Goal: Task Accomplishment & Management: Use online tool/utility

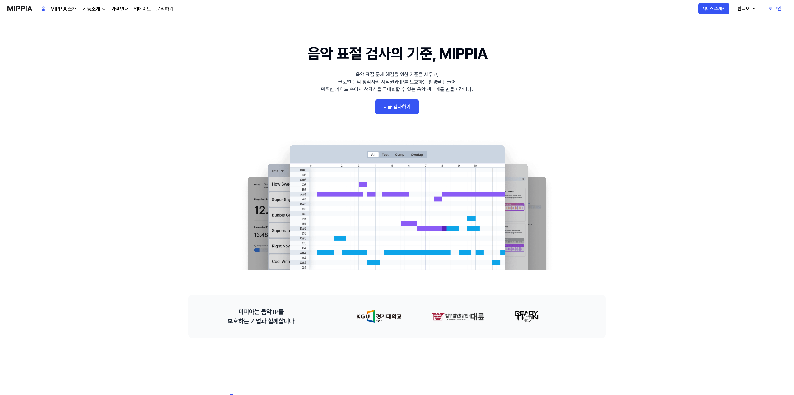
click at [214, 109] on 배너 "음악 표절 검사의 기준, MIPPIA 음악 표절 문제 해결을 위한 기준을 세우고, 글로벌 음악 창작자의 저작권과 IP를 보호하는 환경을 만들어…" at bounding box center [397, 156] width 448 height 228
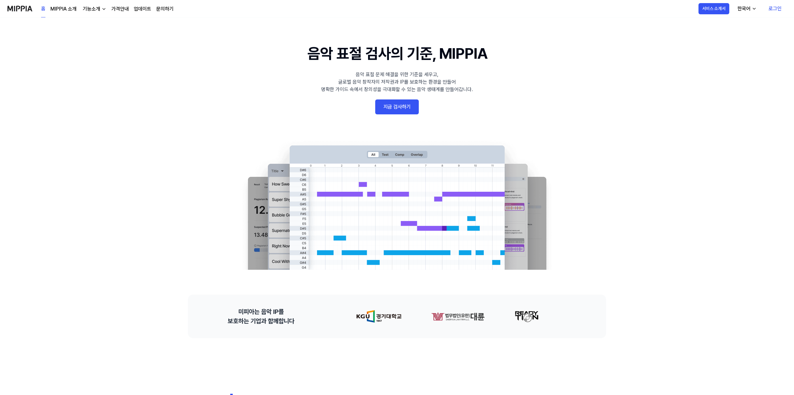
click at [214, 109] on 배너 "음악 표절 검사의 기준, MIPPIA 음악 표절 문제 해결을 위한 기준을 세우고, 글로벌 음악 창작자의 저작권과 IP를 보호하는 환경을 만들어…" at bounding box center [397, 156] width 448 height 228
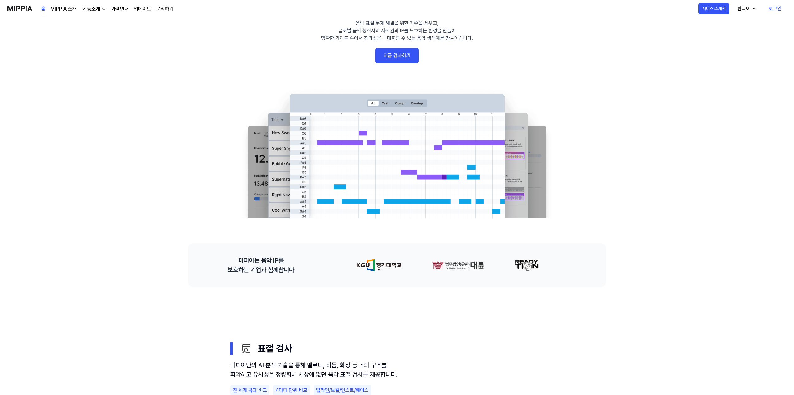
scroll to position [187, 0]
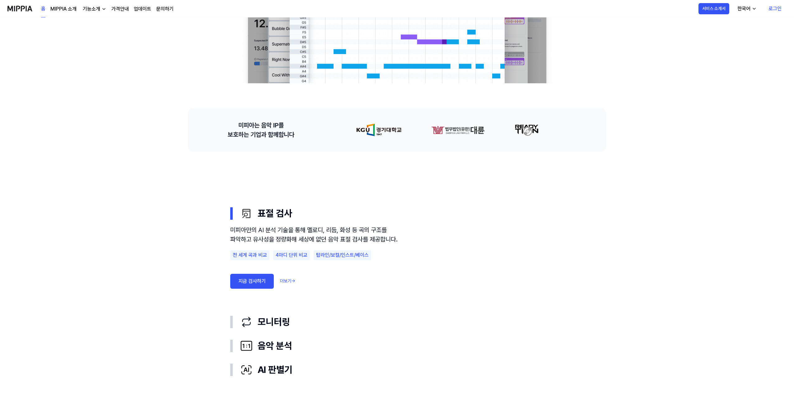
click at [199, 205] on use "표절 검사 모니터링 음악 분석 AI 판별기 표절 검사 미피아만의 AI 분석 기술을 통해 멜로디, 리듬, 화성 등 곡의 구조를 파악하고 유사성을…" at bounding box center [397, 292] width 448 height 280
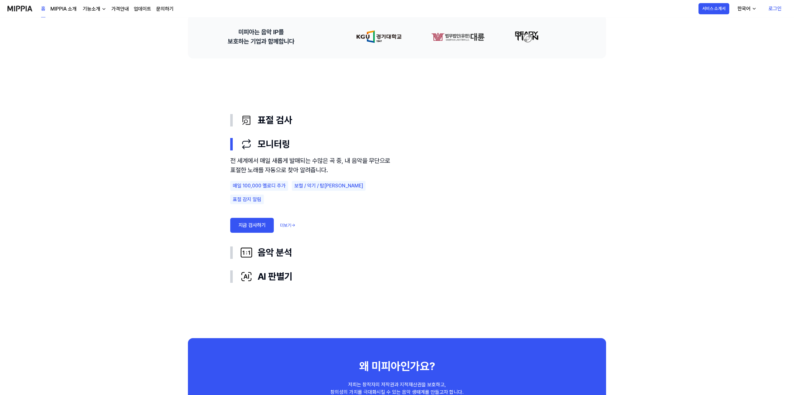
scroll to position [373, 0]
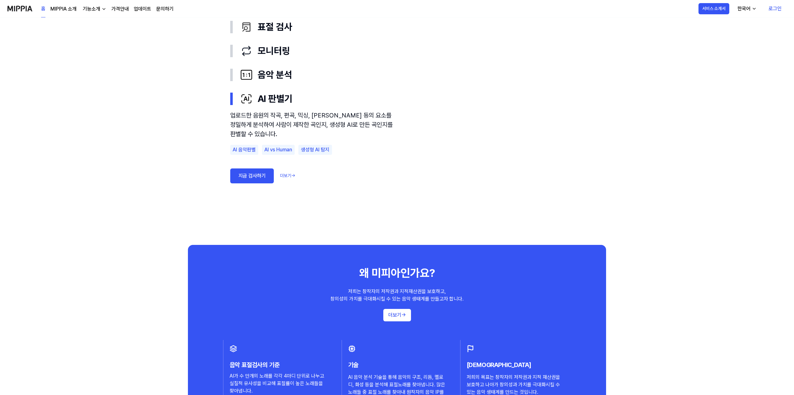
click at [199, 205] on use "표절 검사 모니터링 음악 분석 AI 판별기 표절 검사 모니터링 음악 분석 AI 판별기 업로드한 음원의 작곡, 편곡, 믹싱, [PERSON_NA…" at bounding box center [397, 105] width 448 height 280
click at [196, 172] on use "표절 검사 모니터링 음악 분석 AI 판별기 표절 검사 모니터링 음악 분석 AI 판별기 업로드한 음원의 작곡, 편곡, 믹싱, 마스터링 등의 요소…" at bounding box center [397, 105] width 448 height 280
click at [200, 131] on use "표절 검사 모니터링 음악 분석 AI 판별기 표절 검사 모니터링 음악 분석 AI 판별기 업로드한 음원의 작곡, 편곡, 믹싱, 마스터링 등의 요소…" at bounding box center [397, 105] width 448 height 280
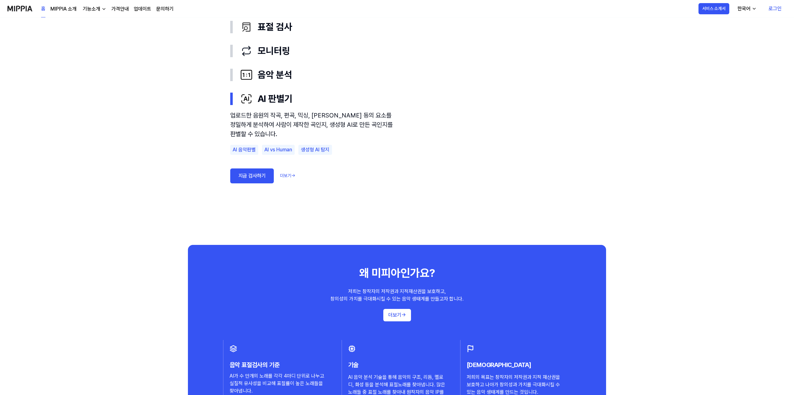
click at [200, 131] on use "표절 검사 모니터링 음악 분석 AI 판별기 표절 검사 모니터링 음악 분석 AI 판별기 업로드한 음원의 작곡, 편곡, 믹싱, 마스터링 등의 요소…" at bounding box center [397, 105] width 448 height 280
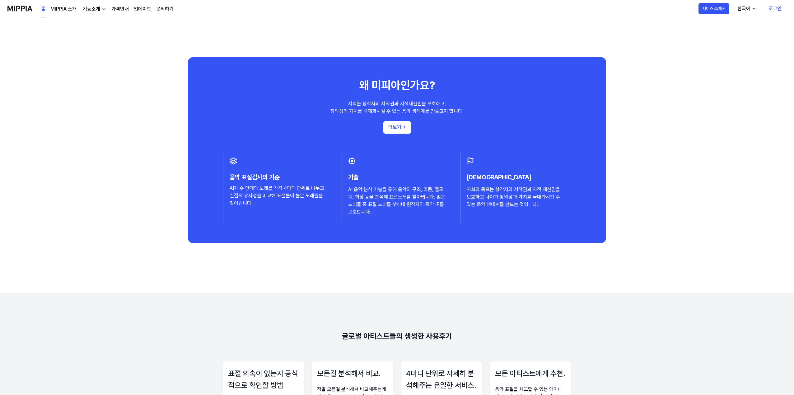
scroll to position [560, 0]
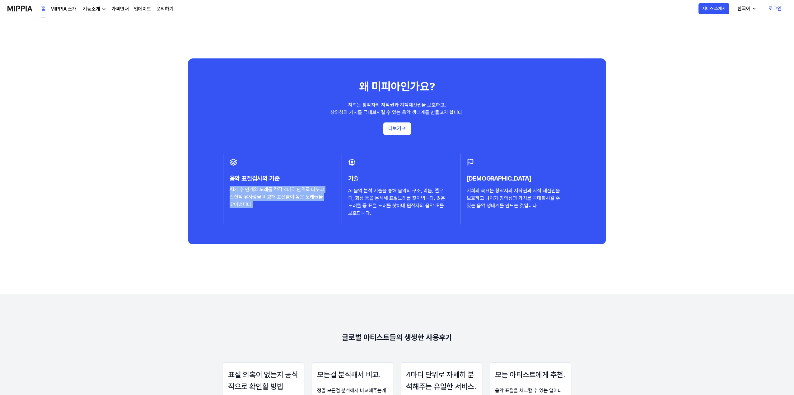
drag, startPoint x: 230, startPoint y: 190, endPoint x: 248, endPoint y: 213, distance: 28.6
click at [248, 205] on div "AI가 수 만개의 노래를 각각 4마디 단위로 나누고 실질적 유사성을 비교해 표절률이 높은 노래들을 찾아냅니다." at bounding box center [279, 197] width 98 height 22
click at [247, 215] on div "음악 표절검사의 기준 AI가 수 만개의 노래를 각각 4마디 단위로 나누고 실질적 유사성을 비교해 표절률이 높은 노래들을 찾아냅니다." at bounding box center [278, 189] width 111 height 71
drag, startPoint x: 149, startPoint y: 208, endPoint x: 143, endPoint y: 206, distance: 6.3
click at [142, 206] on div "음악 표절 검사의 기준, MIPPIA 음악 표절 문제 해결을 위한 기준을 세우고, 글로벌 음악 창작자의 저작권과 IP를 보호하는 환경을 만들어…" at bounding box center [397, 90] width 794 height 1265
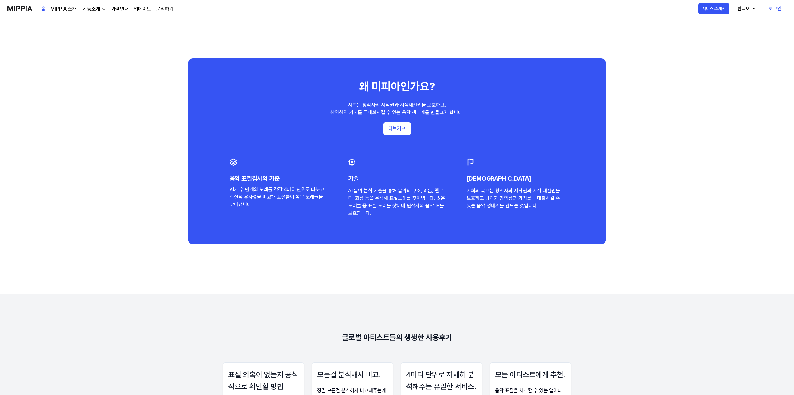
click at [141, 200] on div "음악 표절 검사의 기준, MIPPIA 음악 표절 문제 해결을 위한 기준을 세우고, 글로벌 음악 창작자의 저작권과 IP를 보호하는 환경을 만들어…" at bounding box center [397, 90] width 794 height 1265
drag, startPoint x: 137, startPoint y: 204, endPoint x: 134, endPoint y: 202, distance: 3.8
click at [134, 202] on div "음악 표절 검사의 기준, MIPPIA 음악 표절 문제 해결을 위한 기준을 세우고, 글로벌 음악 창작자의 저작권과 IP를 보호하는 환경을 만들어…" at bounding box center [397, 90] width 794 height 1265
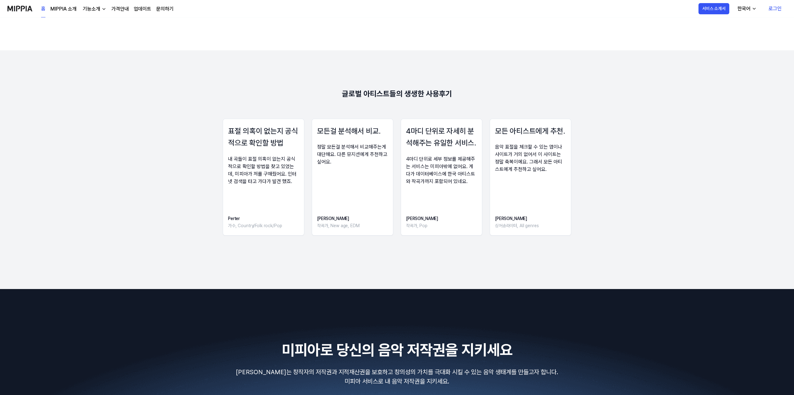
scroll to position [840, 0]
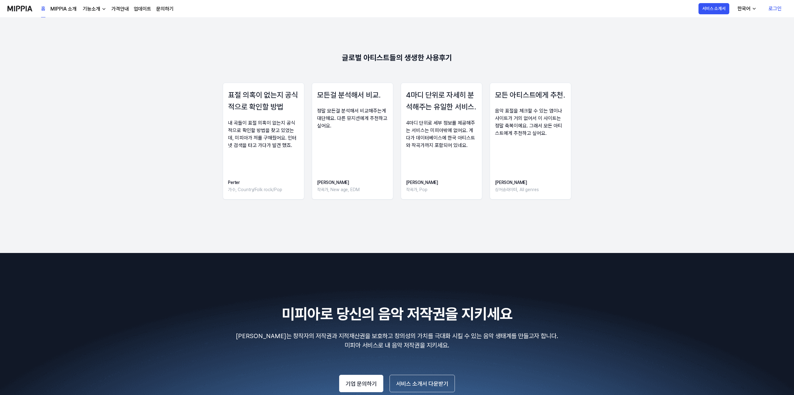
click at [202, 131] on div "표절 의혹이 없는지 공식적으로 확인할 방법 내 곡들이 표절 의혹이 없는지 공식적으로 확인할 방법을 찾고 있었는데, 미피아가 저를 구해줬어요. …" at bounding box center [397, 143] width 694 height 121
click at [200, 133] on div "표절 의혹이 없는지 공식적으로 확인할 방법 내 곡들이 표절 의혹이 없는지 공식적으로 확인할 방법을 찾고 있었는데, 미피아가 저를 구해줬어요. …" at bounding box center [397, 143] width 694 height 121
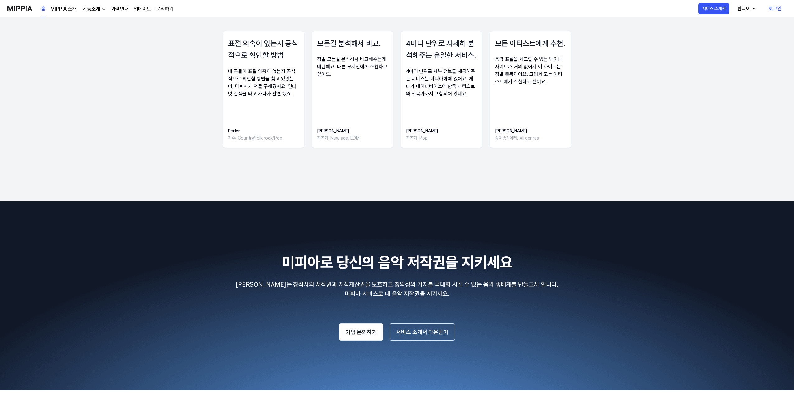
scroll to position [910, 0]
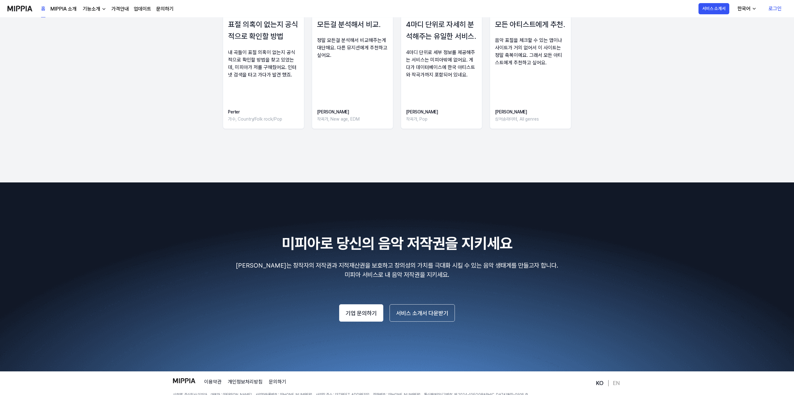
click at [100, 9] on div "기능소개" at bounding box center [91, 8] width 20 height 7
click at [96, 32] on link "모니터링" at bounding box center [94, 35] width 60 height 12
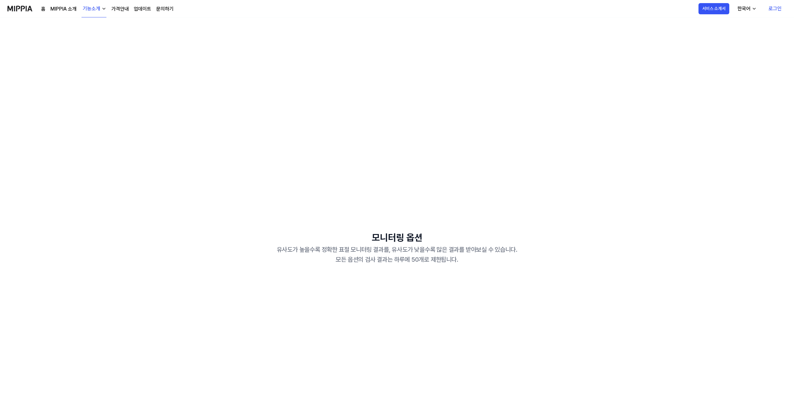
scroll to position [169, 0]
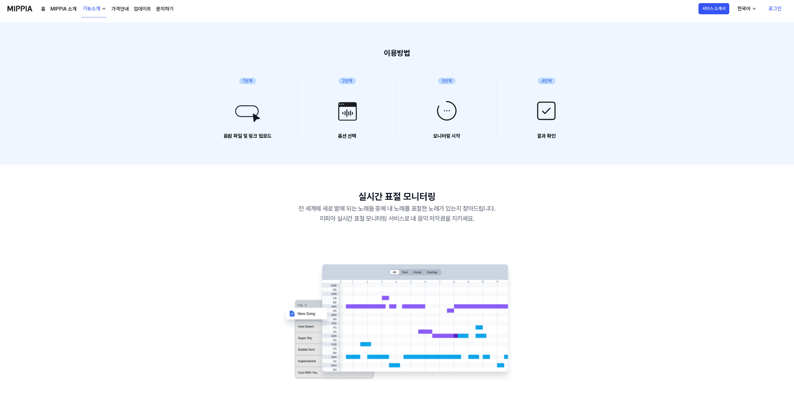
click at [102, 11] on button "기능소개" at bounding box center [93, 8] width 25 height 17
click at [103, 53] on link "음악 분석" at bounding box center [94, 52] width 60 height 12
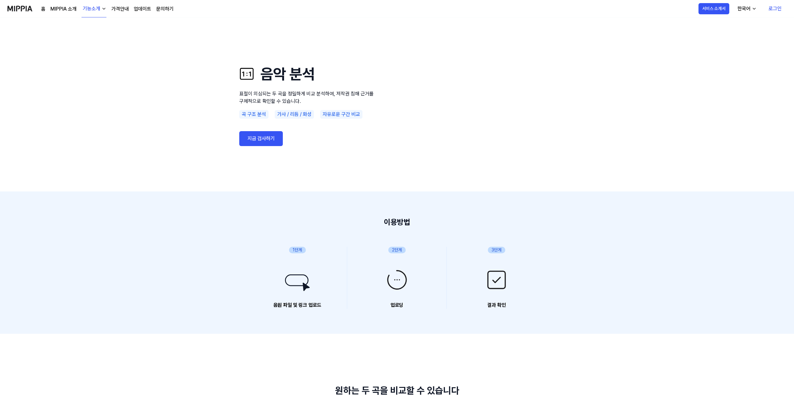
click at [93, 10] on div "기능소개" at bounding box center [91, 8] width 20 height 7
click at [91, 65] on link "AI 판별기" at bounding box center [94, 65] width 60 height 12
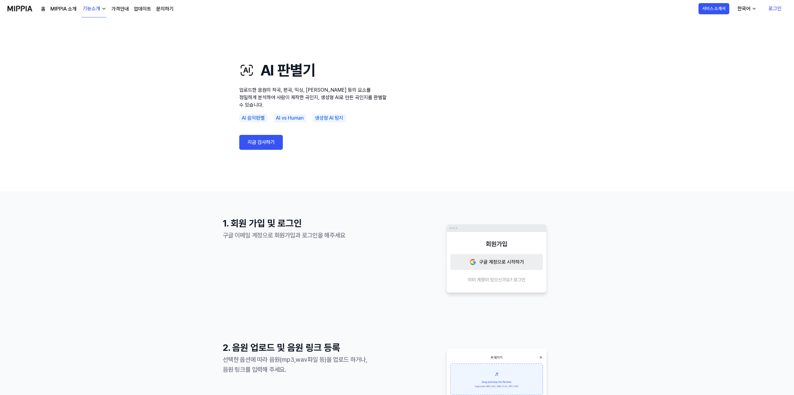
click at [100, 12] on div "기능소개" at bounding box center [91, 8] width 20 height 7
click at [93, 24] on link "표절 검사" at bounding box center [94, 27] width 60 height 12
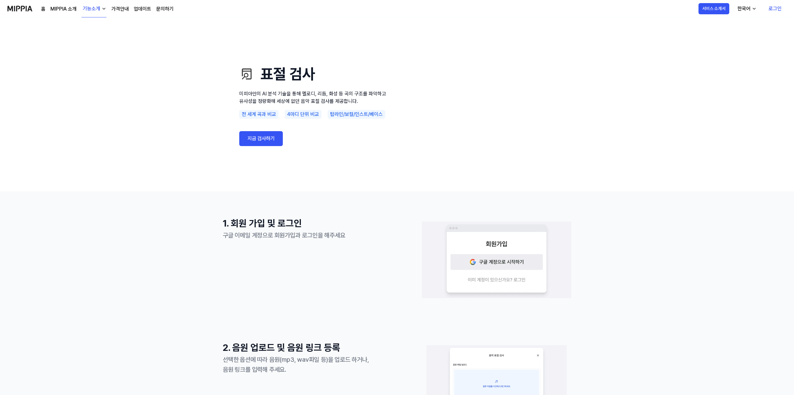
click at [110, 10] on div "홈 MIPPIA 소개 기능소개 가격안내 업데이트 문의하기" at bounding box center [107, 8] width 132 height 17
click at [136, 113] on use "표절 검사 미피아만의 AI 분석 기술을 통해 멜로디, 리듬, 화성 등 곡의 구조를 파악하고 유사성을 정량화해 세상에 없던 음악 표절 검사를 제…" at bounding box center [397, 104] width 794 height 174
click at [145, 13] on div "홈 MIPPIA 소개 기능소개 가격안내 업데이트 문의하기" at bounding box center [107, 8] width 132 height 17
click at [144, 7] on link "업데이트" at bounding box center [142, 8] width 17 height 7
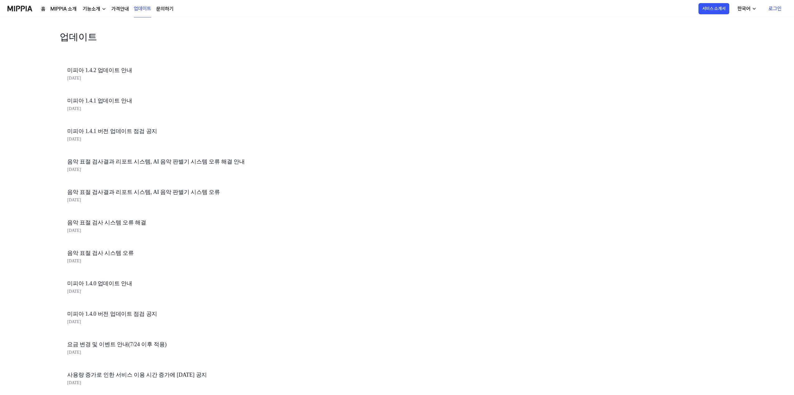
click at [121, 9] on link "가격안내" at bounding box center [119, 8] width 17 height 7
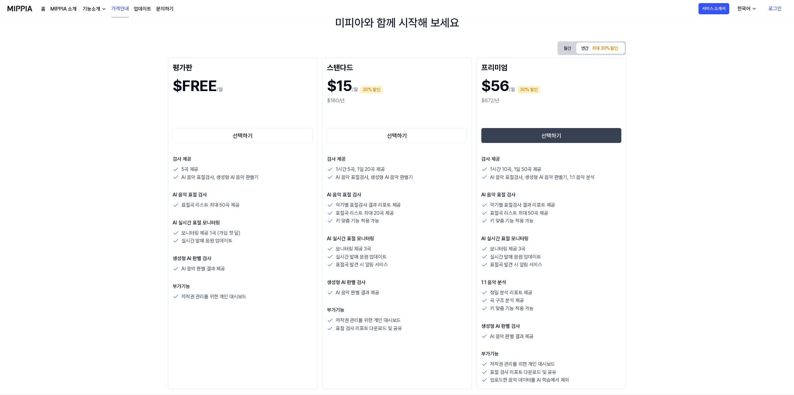
scroll to position [93, 0]
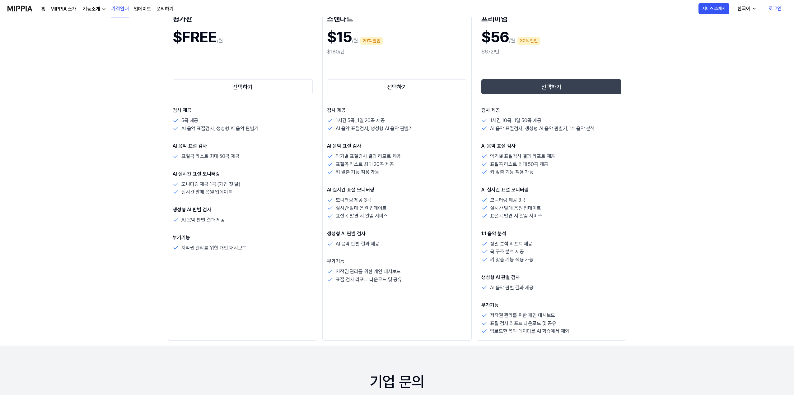
drag, startPoint x: 183, startPoint y: 126, endPoint x: 262, endPoint y: 128, distance: 79.6
click at [262, 128] on div "AI 음악 표절검사, 생성형 AI 음악 판별기" at bounding box center [243, 129] width 140 height 8
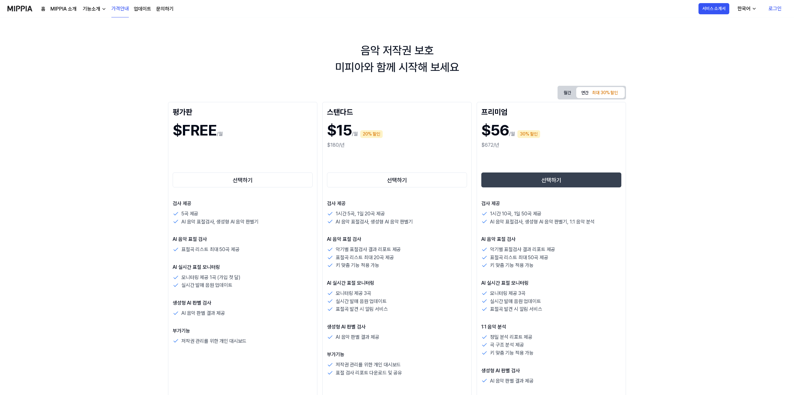
click at [15, 6] on img at bounding box center [19, 8] width 25 height 17
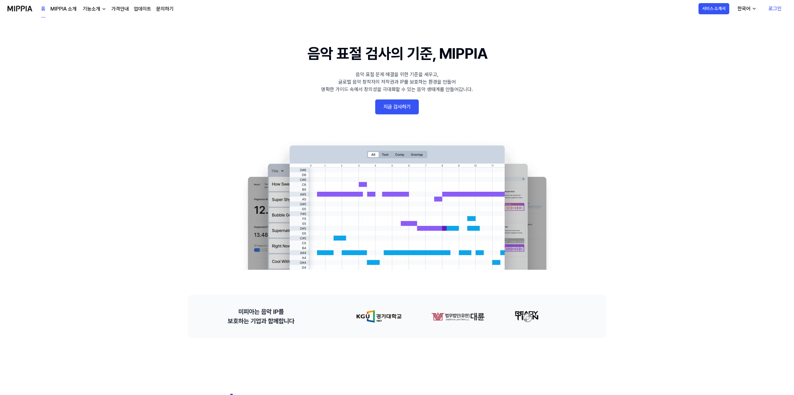
click at [398, 104] on link "지금 검사하기" at bounding box center [397, 107] width 44 height 15
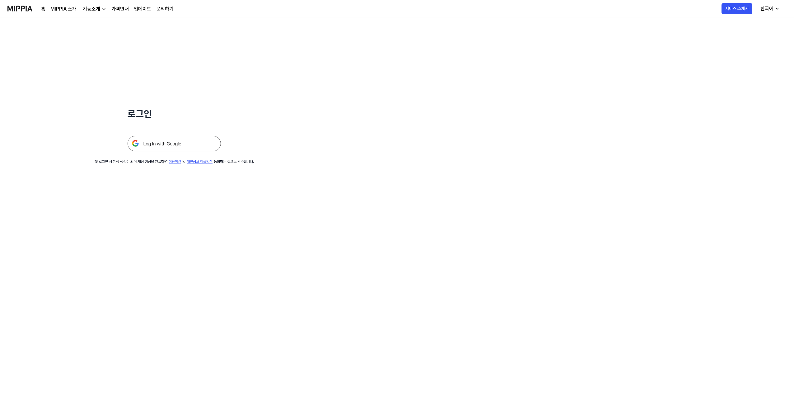
drag, startPoint x: 182, startPoint y: 92, endPoint x: 199, endPoint y: 87, distance: 18.0
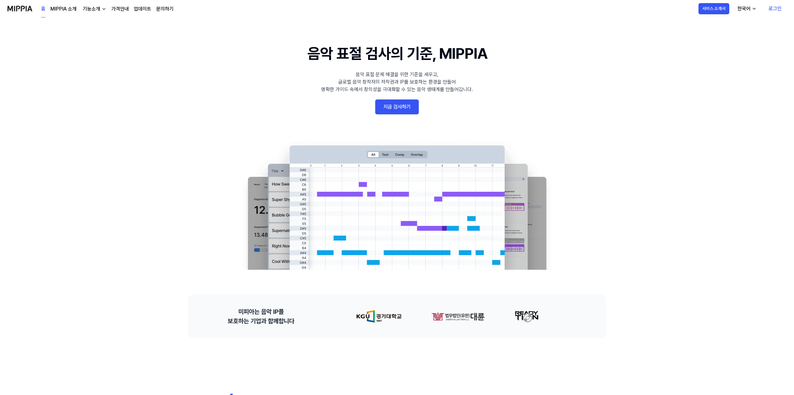
click at [404, 111] on link "지금 검사하기" at bounding box center [397, 107] width 44 height 15
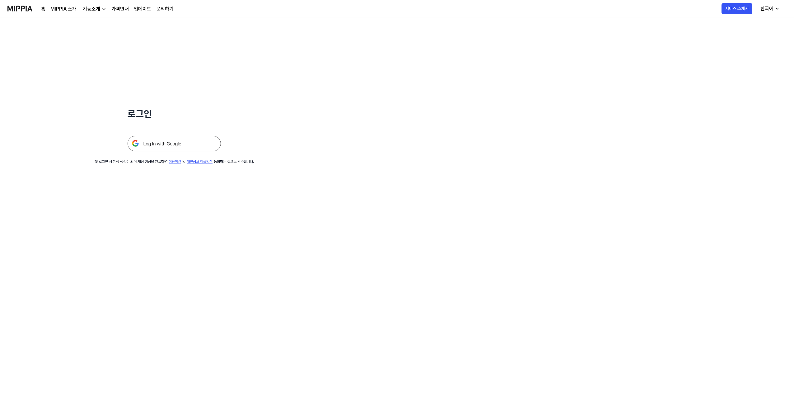
click at [152, 142] on img at bounding box center [174, 144] width 93 height 16
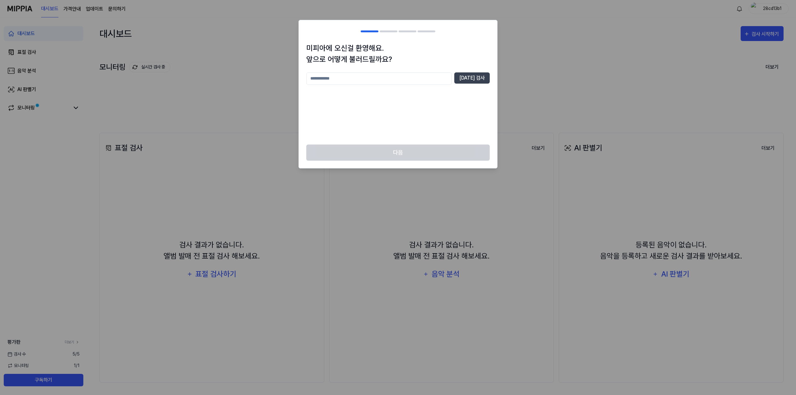
click at [375, 81] on input "text" at bounding box center [379, 78] width 146 height 12
type input "*"
type input "****"
click at [385, 151] on div "다음" at bounding box center [398, 157] width 198 height 24
click at [471, 81] on button "중복 검사" at bounding box center [471, 77] width 35 height 11
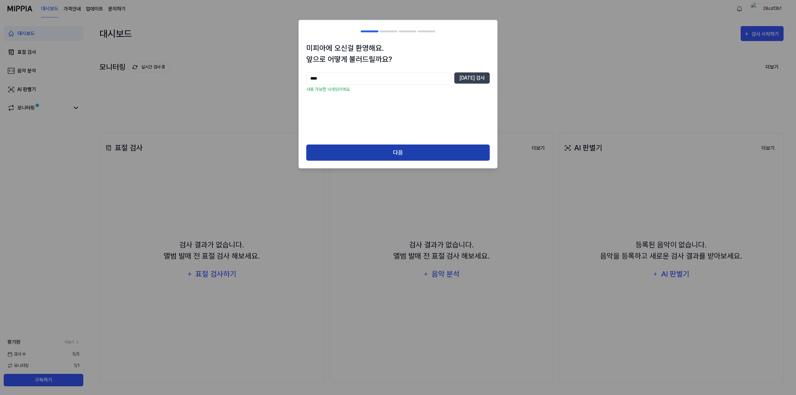
click at [379, 155] on button "다음" at bounding box center [397, 153] width 183 height 16
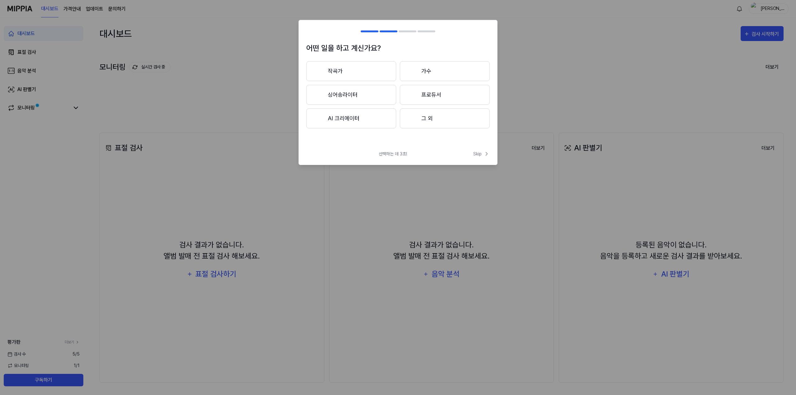
click at [356, 93] on button "싱어송라이터" at bounding box center [351, 95] width 90 height 20
click at [429, 100] on button "3년 이상" at bounding box center [445, 95] width 90 height 20
click at [369, 72] on button "대중가요" at bounding box center [350, 71] width 89 height 20
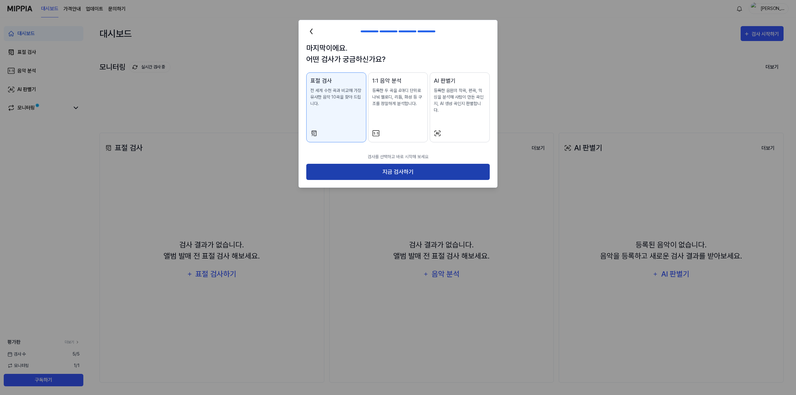
click at [391, 164] on button "지금 검사하기" at bounding box center [397, 172] width 183 height 16
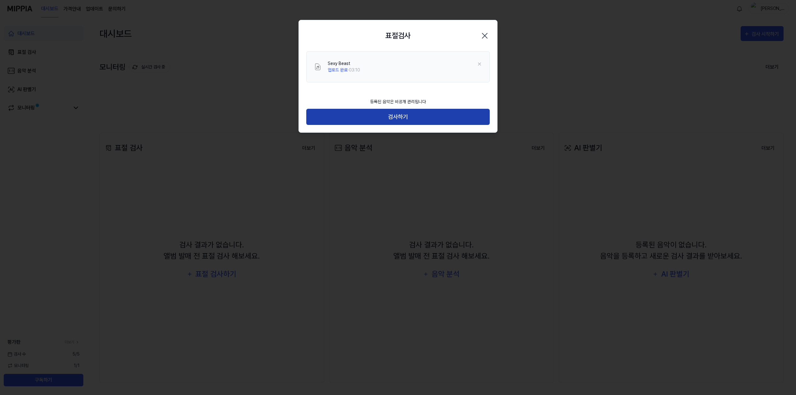
click at [401, 119] on button "검사하기" at bounding box center [397, 117] width 183 height 16
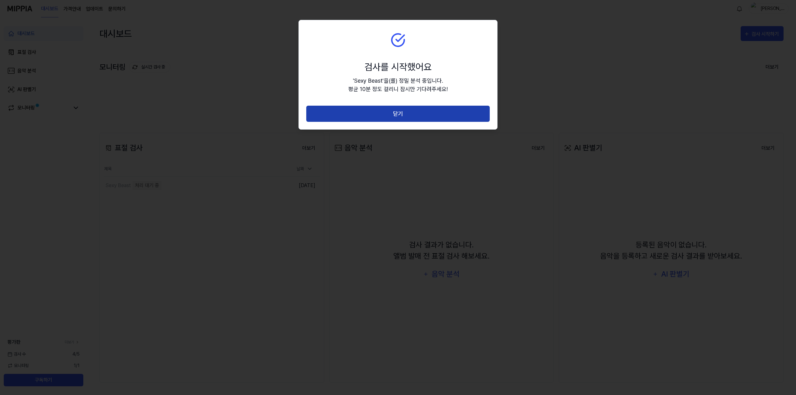
click at [403, 115] on button "닫기" at bounding box center [397, 114] width 183 height 16
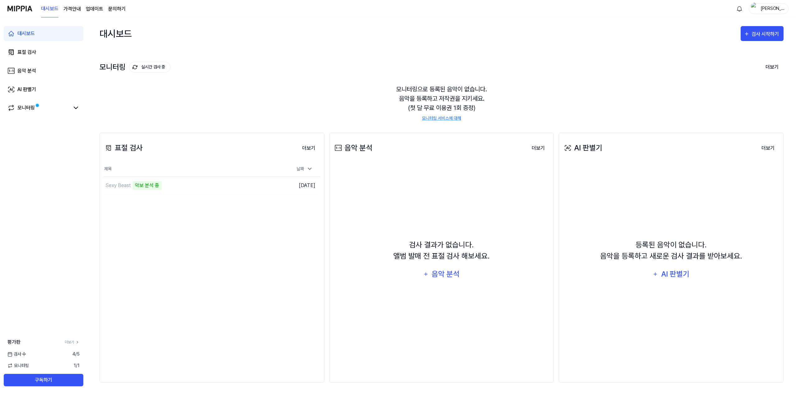
click at [327, 127] on div "표절 검사 더보기 표절 검사 제목 날짜 Sexy Beast 악보 분석 중 이동하기 2025.08.28. 더보기 음악 분석 더보기 음악 분석 검…" at bounding box center [442, 257] width 684 height 275
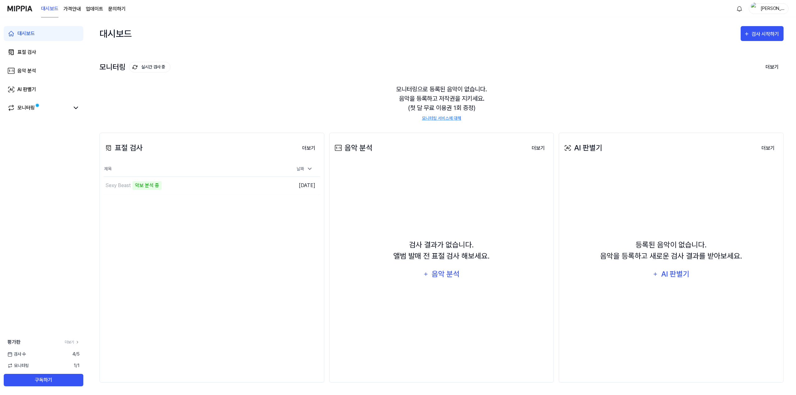
click at [327, 127] on div "표절 검사 더보기 표절 검사 제목 날짜 Sexy Beast 악보 분석 중 이동하기 2025.08.28. 더보기 음악 분석 더보기 음악 분석 검…" at bounding box center [442, 257] width 684 height 275
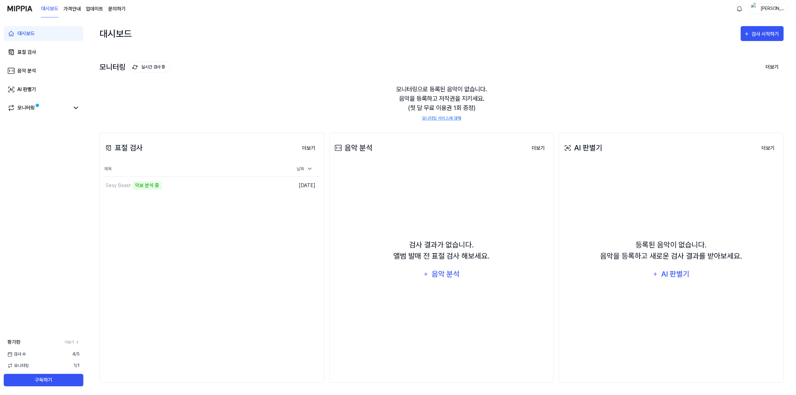
click at [327, 127] on div "표절 검사 더보기 표절 검사 제목 날짜 Sexy Beast 악보 분석 중 이동하기 2025.08.28. 더보기 음악 분석 더보기 음악 분석 검…" at bounding box center [442, 257] width 684 height 275
click at [326, 176] on div "표절 검사 더보기 표절 검사 제목 날짜 Sexy Beast 악보 분석 중 이동하기 2025.08.28. 더보기 음악 분석 더보기 음악 분석 검…" at bounding box center [442, 257] width 684 height 275
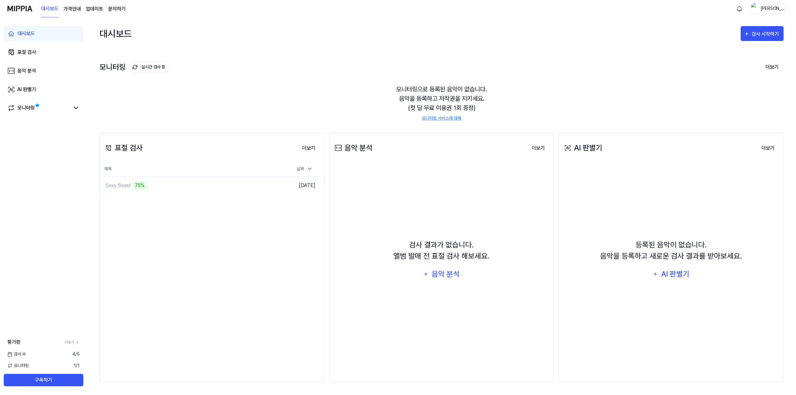
drag, startPoint x: 782, startPoint y: 0, endPoint x: 556, endPoint y: 25, distance: 227.8
click at [556, 25] on div "대시보드 검사 시작하기" at bounding box center [442, 33] width 684 height 32
click at [327, 185] on div "표절 검사 더보기 표절 검사 제목 날짜 Sexy Beast 이동하기 [DATE] 더보기 음악 분석 더보기 음악 분석 검사 결과가 없습니다. 앨…" at bounding box center [442, 257] width 684 height 275
click at [204, 185] on div "Sexy Beast" at bounding box center [172, 185] width 137 height 17
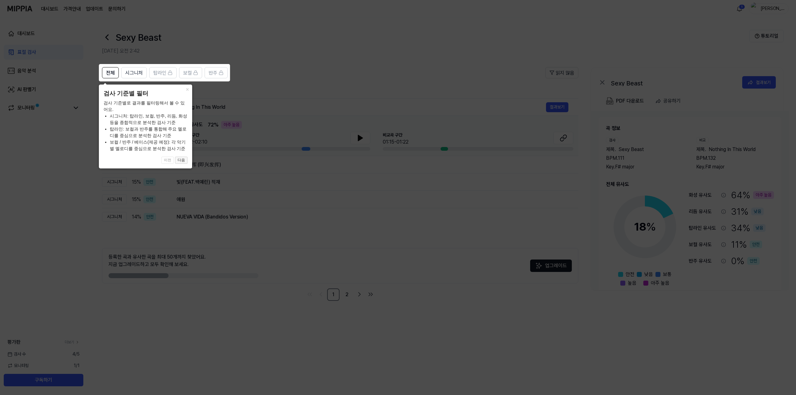
click at [185, 160] on button "다음" at bounding box center [181, 160] width 12 height 7
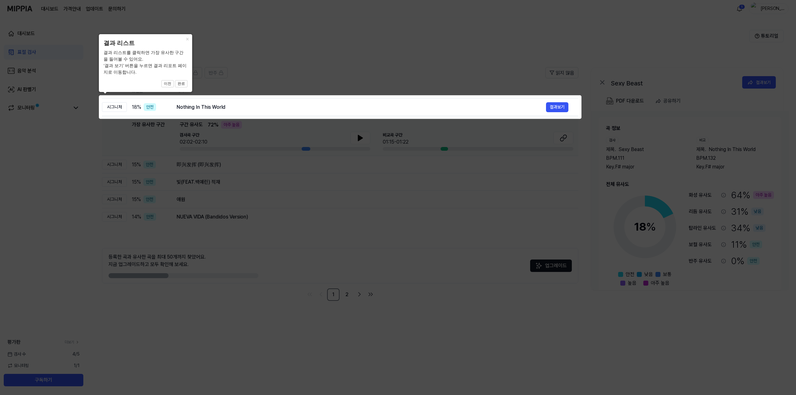
click at [434, 81] on icon at bounding box center [398, 197] width 796 height 395
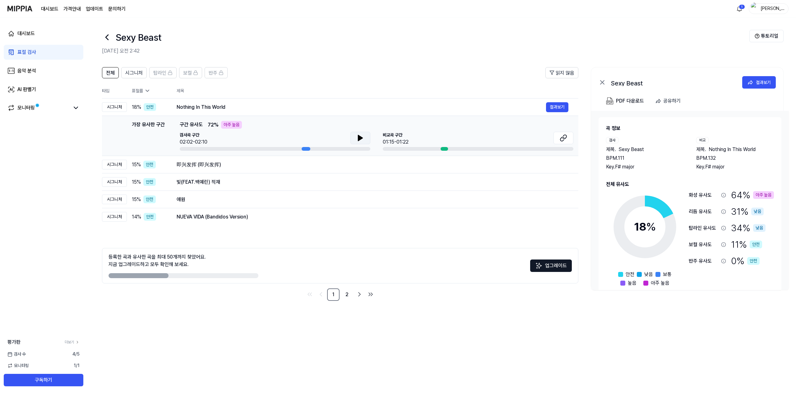
click at [362, 139] on icon at bounding box center [360, 137] width 7 height 7
click at [362, 139] on icon at bounding box center [361, 138] width 1 height 5
click at [451, 137] on div "[GEOGRAPHIC_DATA] 구간 01:15-01:22" at bounding box center [478, 139] width 191 height 14
click at [563, 139] on icon at bounding box center [563, 137] width 7 height 7
drag, startPoint x: 332, startPoint y: 219, endPoint x: 328, endPoint y: 221, distance: 3.9
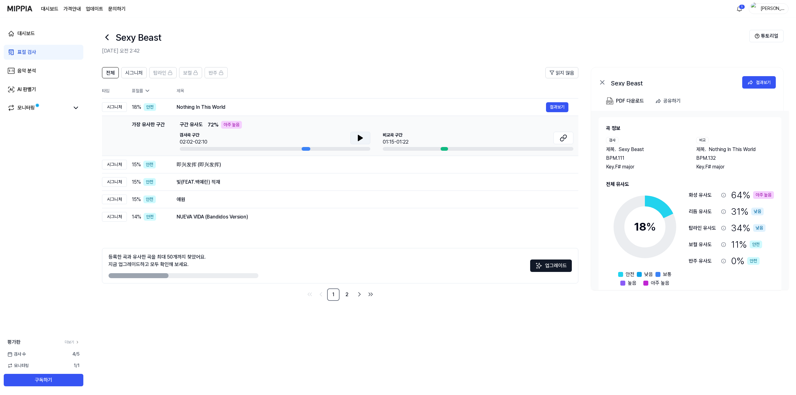
drag, startPoint x: 328, startPoint y: 221, endPoint x: 298, endPoint y: 229, distance: 31.5
click at [290, 225] on td "NUEVA VIDA (Bandidos Version) 결과보기" at bounding box center [373, 216] width 412 height 17
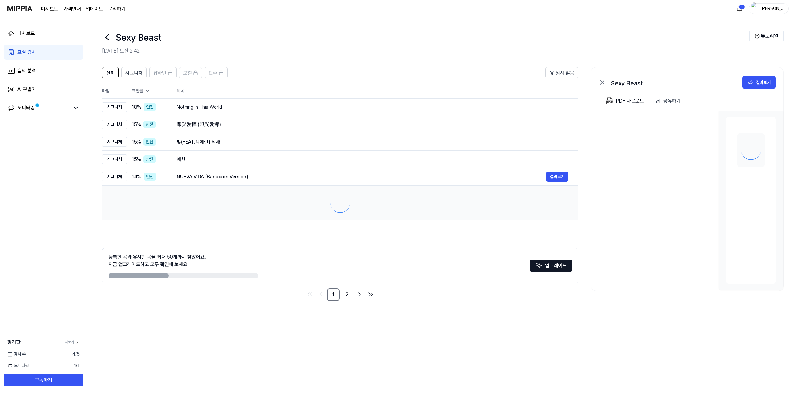
drag, startPoint x: 298, startPoint y: 229, endPoint x: 294, endPoint y: 232, distance: 4.5
drag, startPoint x: 294, startPoint y: 232, endPoint x: 276, endPoint y: 229, distance: 18.3
click at [276, 229] on div "전체 시그니처 탑라인 보컬 반주 읽지 않음 전체 시그니처 탑라인 보컬 반주 타입 표절률 제목 표절률 읽지 않음 시그니처 18 % 안전 Noth…" at bounding box center [340, 184] width 476 height 234
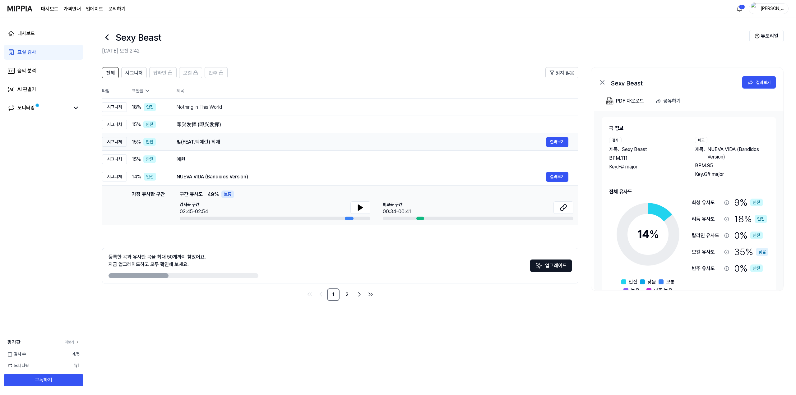
click at [468, 140] on div "빛(FEAT.백예린) 적재" at bounding box center [361, 141] width 369 height 7
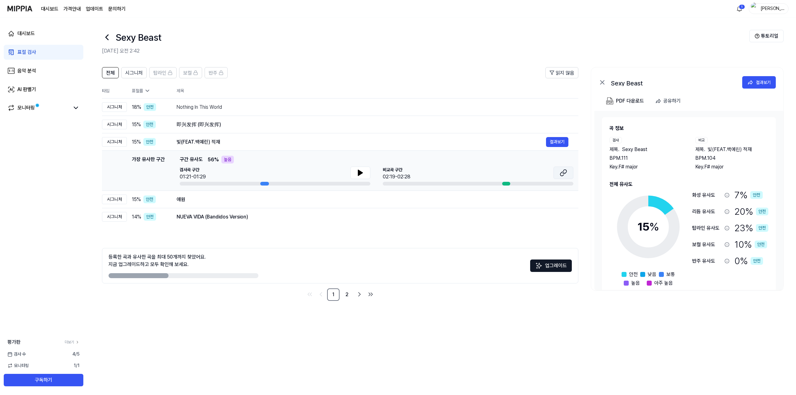
click at [565, 173] on icon at bounding box center [563, 172] width 7 height 7
click at [233, 128] on div "即兴发挥 (即兴发挥) 결과보기" at bounding box center [373, 125] width 392 height 10
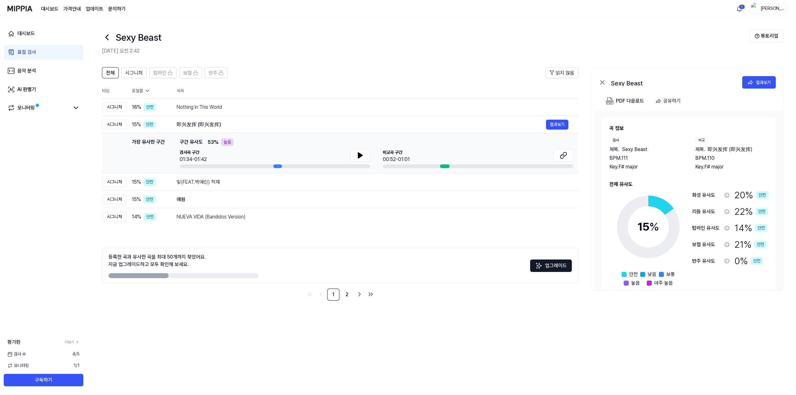
drag, startPoint x: 306, startPoint y: 319, endPoint x: 262, endPoint y: 317, distance: 44.5
drag, startPoint x: 262, startPoint y: 317, endPoint x: 263, endPoint y: 327, distance: 9.7
click at [261, 318] on div "전체 시그니처 탑라인 보컬 반주 읽지 않음 전체 시그니처 탑라인 보컬 반주 타입 표절률 제목 표절률 읽지 않음 시그니처 18 % 안전 Noth…" at bounding box center [441, 228] width 709 height 334
drag, startPoint x: 263, startPoint y: 327, endPoint x: 248, endPoint y: 332, distance: 15.6
drag, startPoint x: 248, startPoint y: 332, endPoint x: 240, endPoint y: 327, distance: 9.1
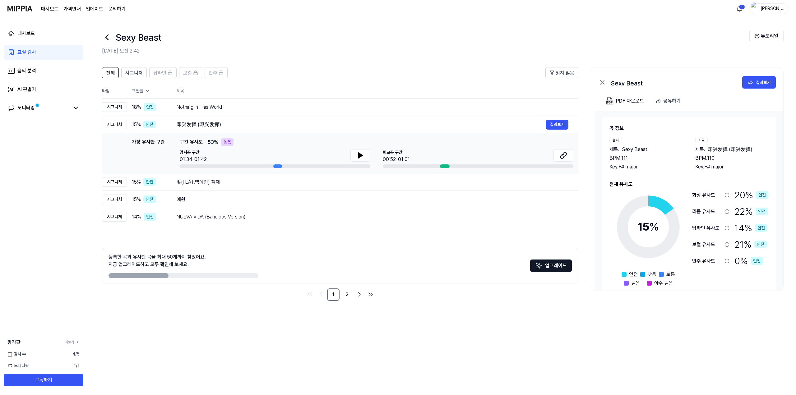
click at [240, 327] on div "전체 시그니처 탑라인 보컬 반주 읽지 않음 전체 시그니처 탑라인 보컬 반주 타입 표절률 제목 표절률 읽지 않음 시그니처 18 % 안전 Noth…" at bounding box center [441, 228] width 709 height 334
drag, startPoint x: 320, startPoint y: 52, endPoint x: 286, endPoint y: 53, distance: 34.2
click at [286, 53] on h2 "[DATE] 오전 2:42" at bounding box center [426, 50] width 648 height 7
drag, startPoint x: 282, startPoint y: 54, endPoint x: 279, endPoint y: 53, distance: 3.2
drag, startPoint x: 279, startPoint y: 53, endPoint x: 276, endPoint y: 52, distance: 3.8
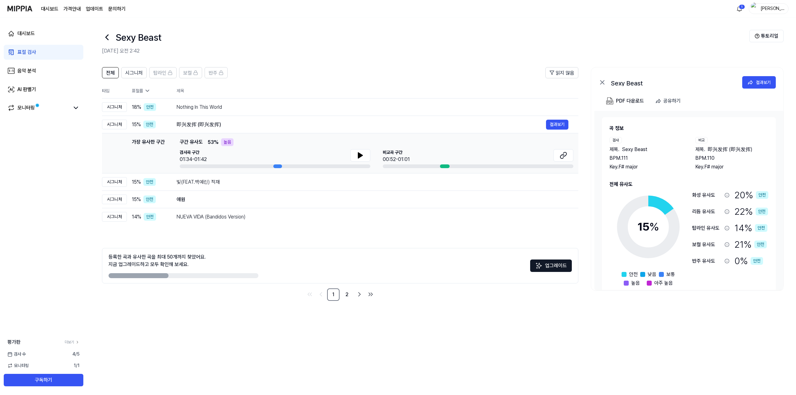
click at [276, 52] on h2 "[DATE] 오전 2:42" at bounding box center [426, 50] width 648 height 7
click at [236, 109] on div "Nothing In This World" at bounding box center [361, 107] width 369 height 7
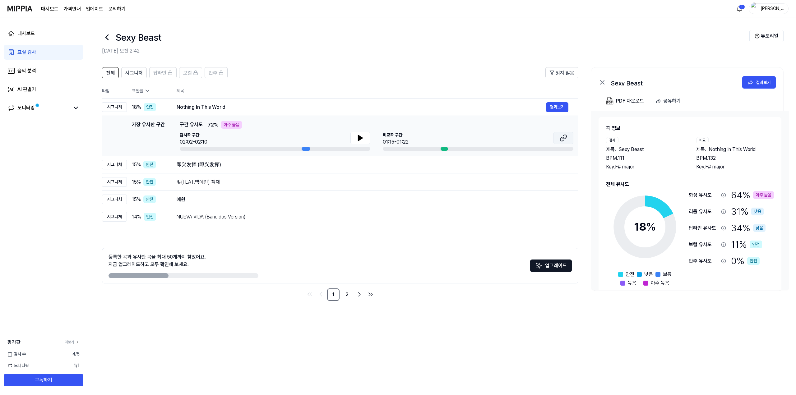
click at [565, 140] on icon at bounding box center [563, 137] width 7 height 7
click at [237, 164] on div "即兴发挥 (即兴发挥)" at bounding box center [361, 164] width 369 height 7
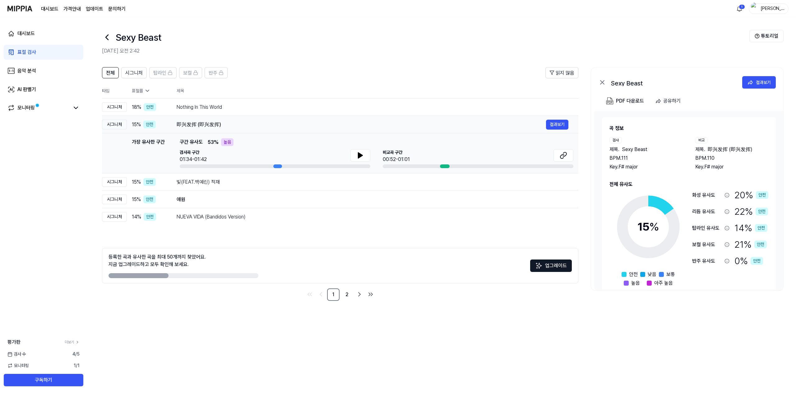
click at [250, 128] on div "即兴发挥 (即兴发挥) 결과보기" at bounding box center [373, 125] width 392 height 10
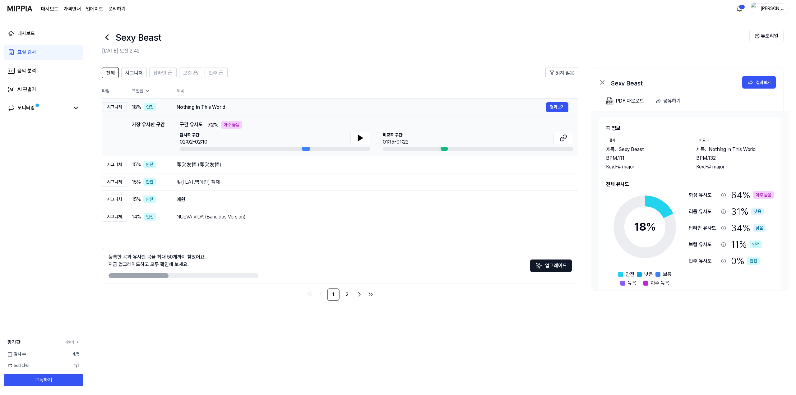
click at [253, 111] on div "Nothing In This World" at bounding box center [361, 107] width 369 height 7
click at [277, 113] on td "Nothing In This World 결과보기" at bounding box center [373, 107] width 412 height 17
click at [234, 164] on div "即兴发挥 (即兴发挥)" at bounding box center [361, 164] width 369 height 7
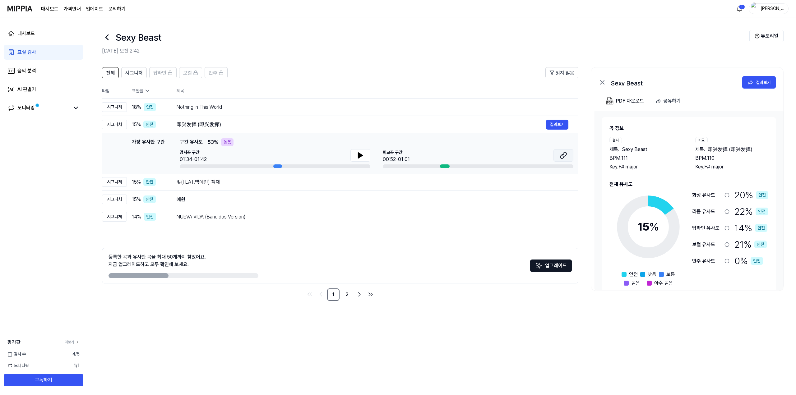
click at [566, 152] on icon at bounding box center [563, 155] width 7 height 7
click at [234, 187] on div "빛(FEAT.백예린) 적재 결과보기" at bounding box center [373, 182] width 392 height 10
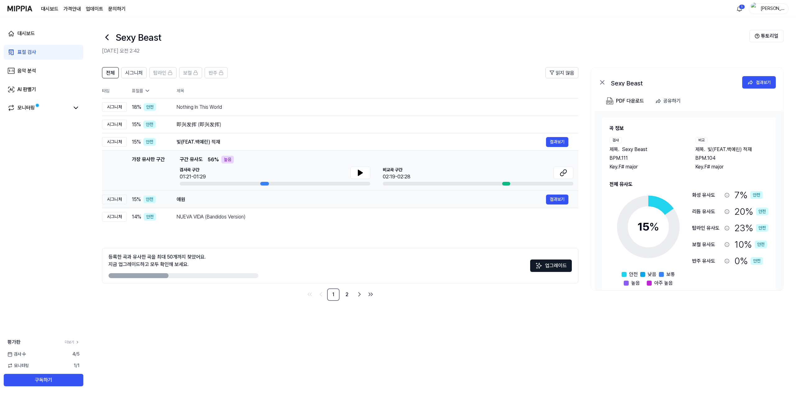
click at [225, 200] on div "애원" at bounding box center [361, 199] width 369 height 7
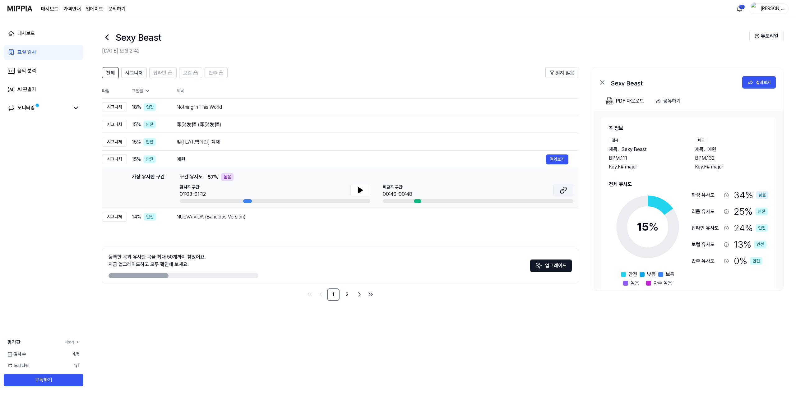
click at [561, 188] on icon at bounding box center [563, 190] width 7 height 7
click at [233, 221] on div "NUEVA VIDA (Bandidos Version) 결과보기" at bounding box center [373, 217] width 392 height 10
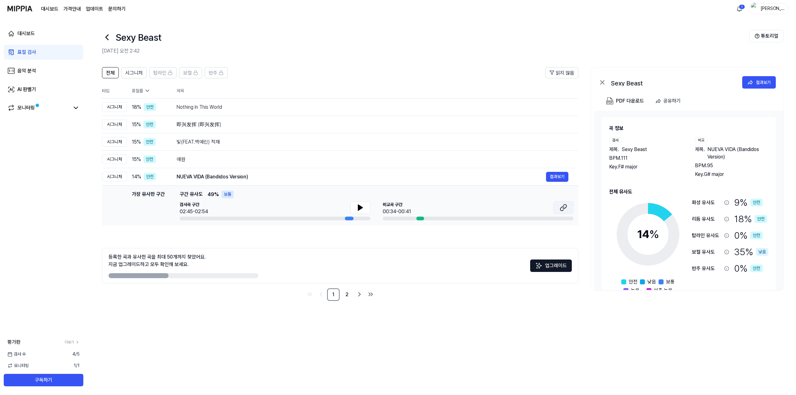
click at [564, 207] on icon at bounding box center [562, 209] width 4 height 4
click at [347, 296] on link "2" at bounding box center [347, 295] width 12 height 12
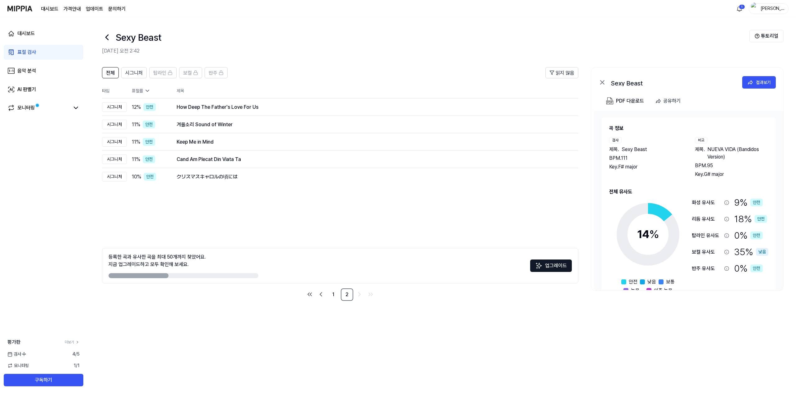
drag, startPoint x: 320, startPoint y: 62, endPoint x: 315, endPoint y: 62, distance: 4.7
drag, startPoint x: 315, startPoint y: 62, endPoint x: 279, endPoint y: 53, distance: 37.2
click at [286, 51] on h2 "[DATE] 오전 2:42" at bounding box center [426, 50] width 648 height 7
drag, startPoint x: 279, startPoint y: 53, endPoint x: 254, endPoint y: 48, distance: 25.3
click at [271, 47] on div "Sexy Beast [DATE] 오전 2:42" at bounding box center [426, 42] width 648 height 25
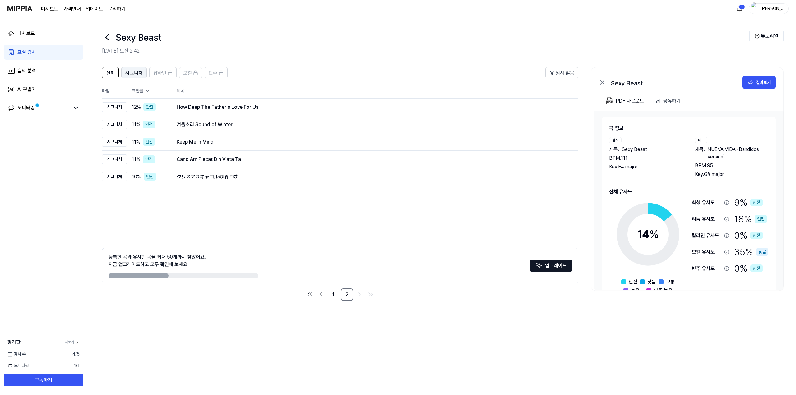
click at [128, 72] on span "시그니처" at bounding box center [133, 72] width 17 height 7
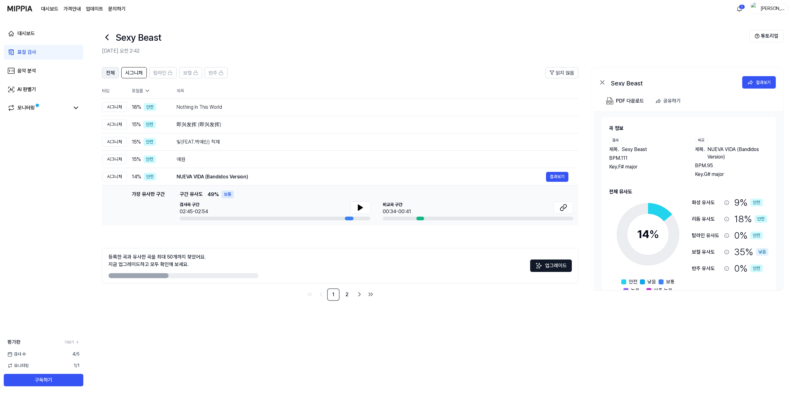
click at [109, 74] on span "전체" at bounding box center [110, 72] width 9 height 7
